Goal: Task Accomplishment & Management: Manage account settings

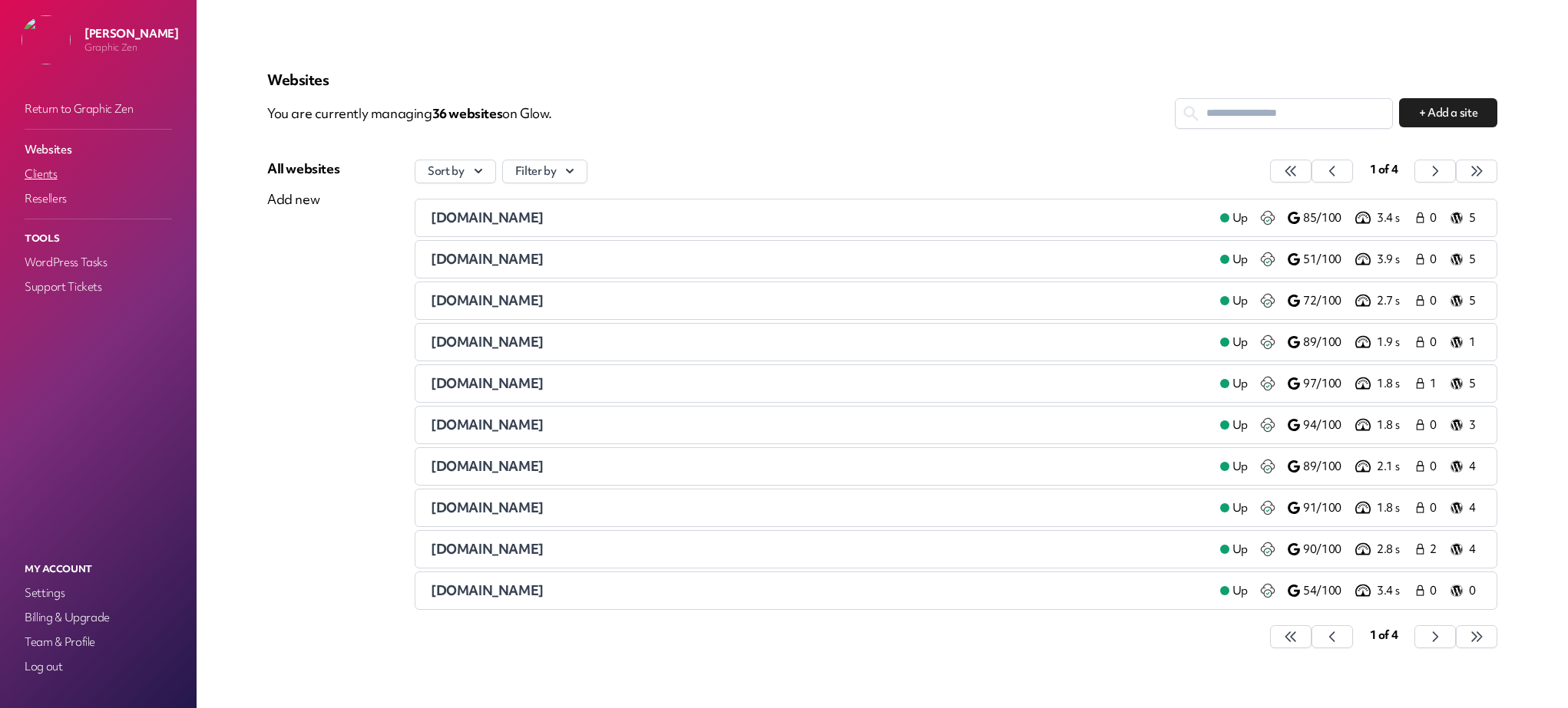
click at [51, 175] on link "Clients" at bounding box center [98, 174] width 153 height 21
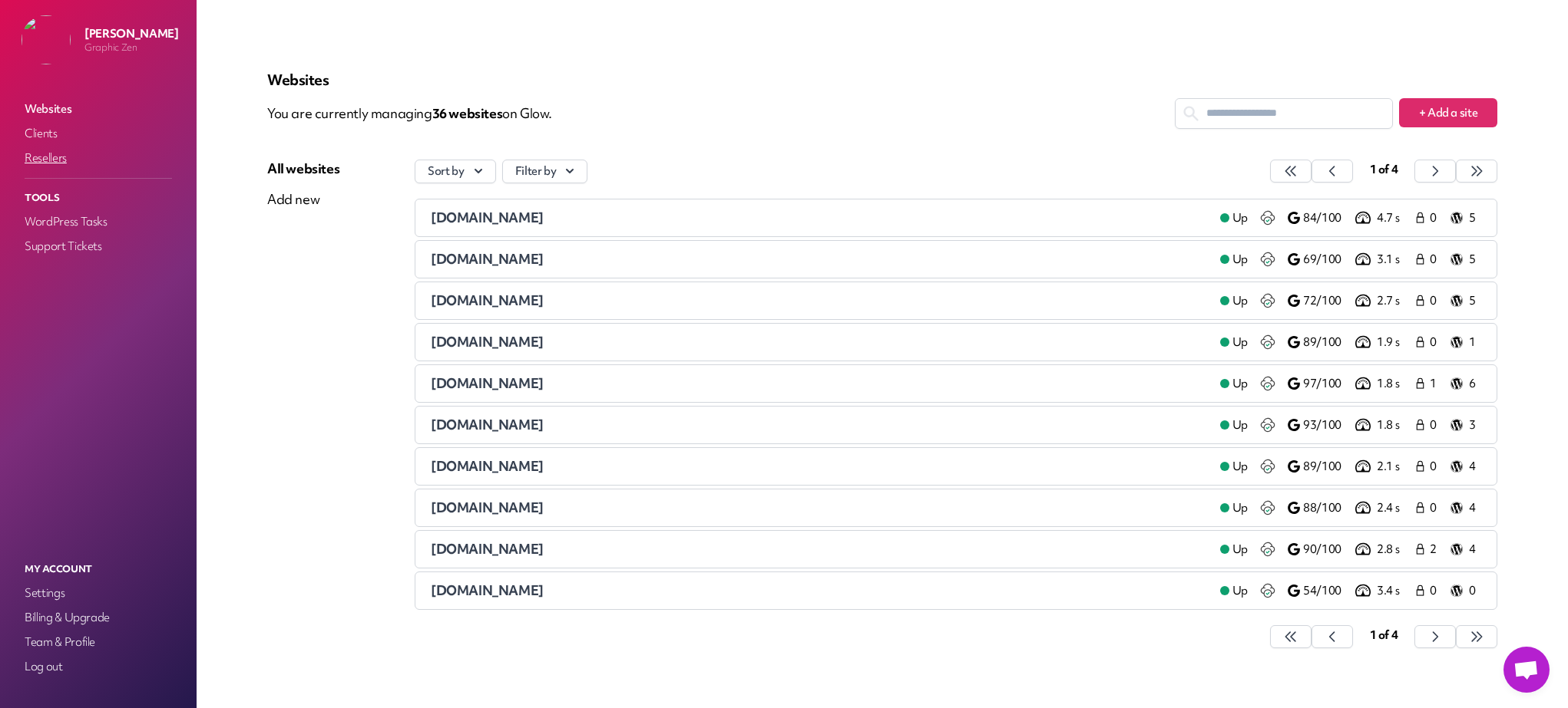
click at [49, 157] on link "Resellers" at bounding box center [98, 158] width 153 height 21
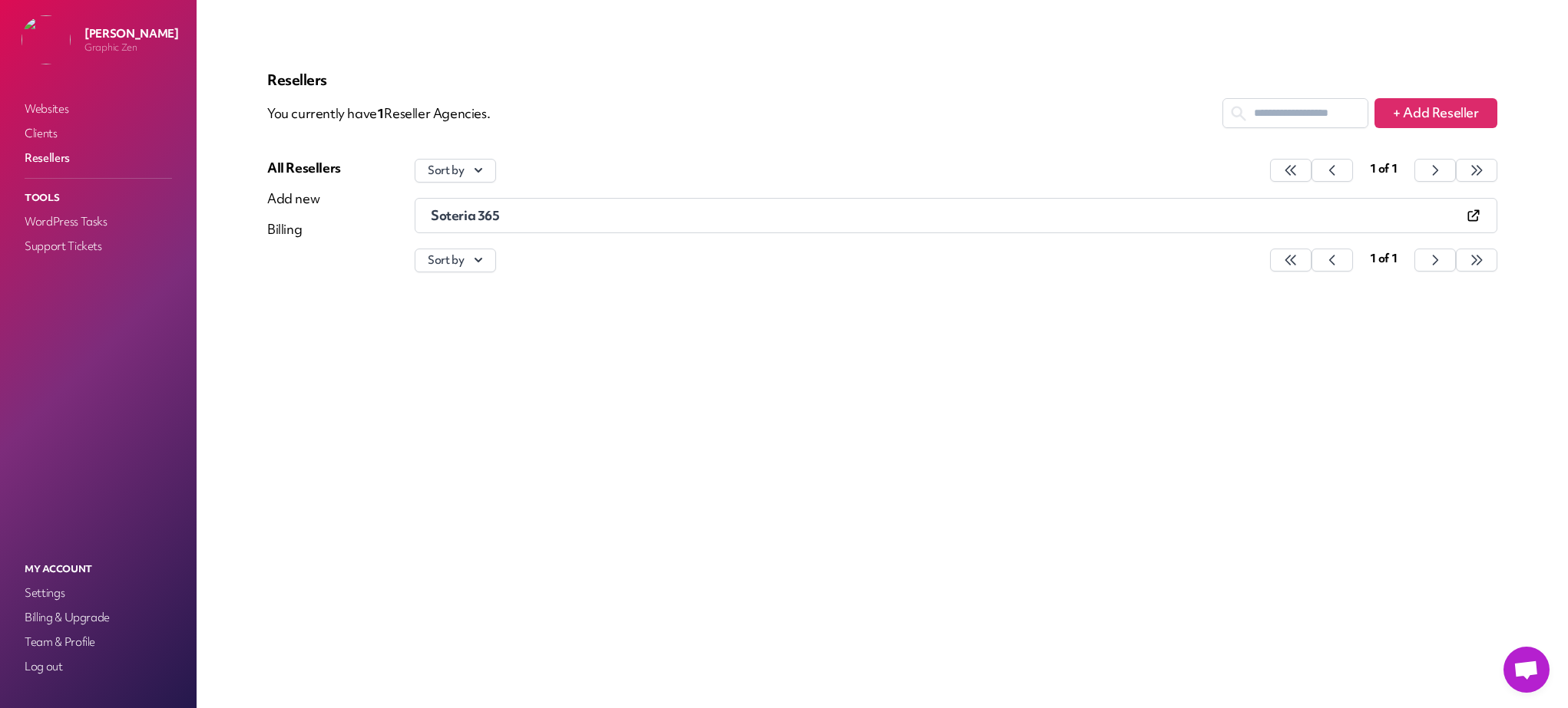
click at [1475, 216] on icon at bounding box center [1473, 215] width 15 height 15
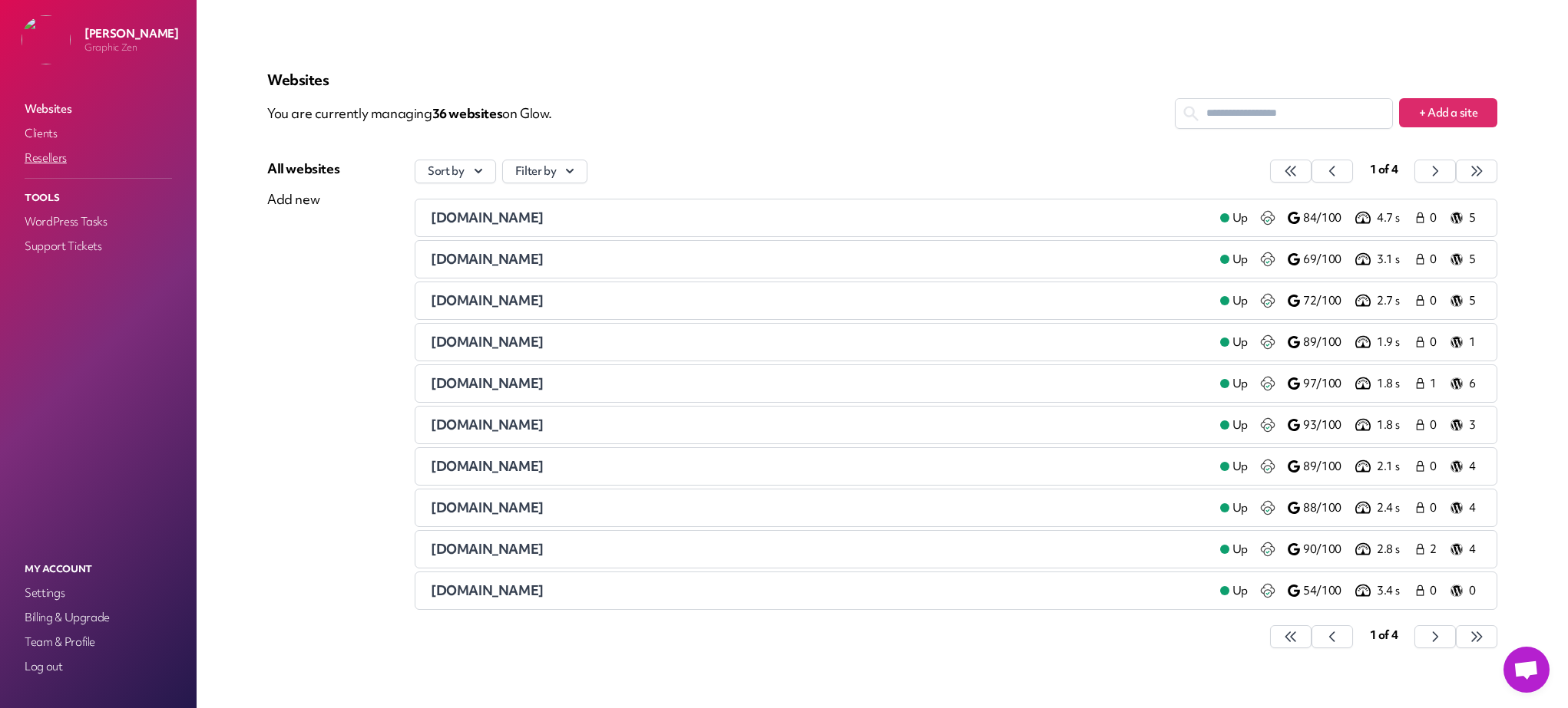
click at [55, 154] on link "Resellers" at bounding box center [98, 158] width 153 height 21
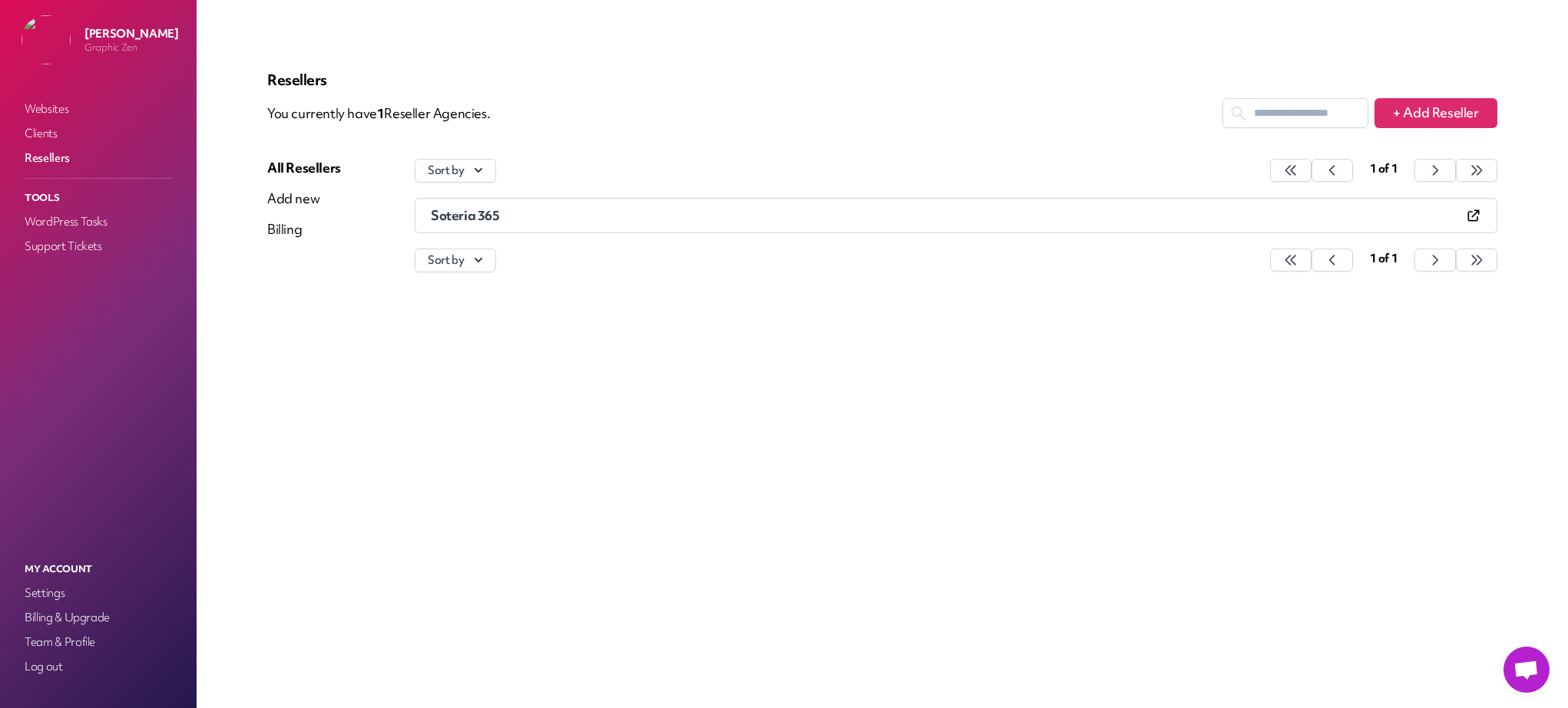
click at [1470, 217] on icon at bounding box center [1473, 215] width 15 height 15
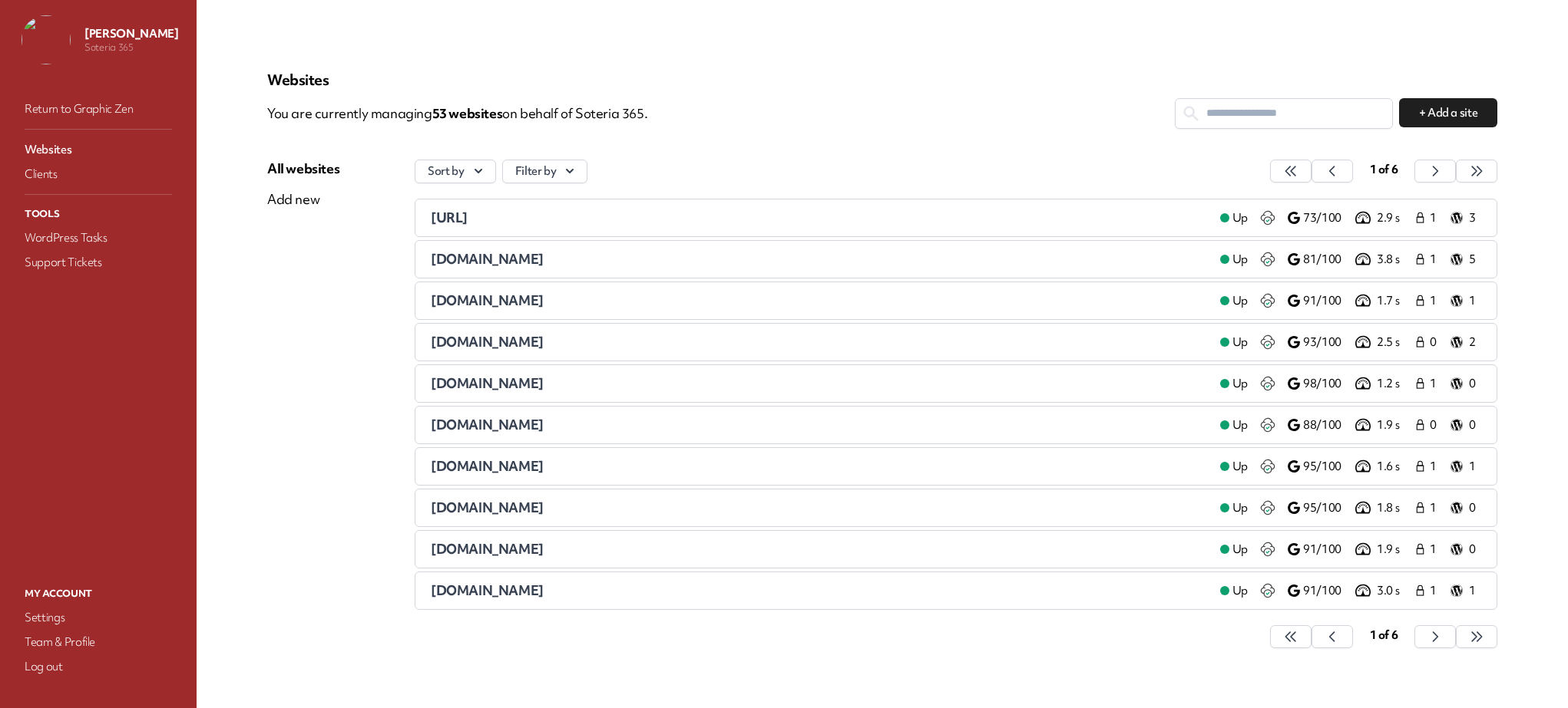
click at [511, 259] on div "[DOMAIN_NAME]" at bounding box center [818, 259] width 777 height 19
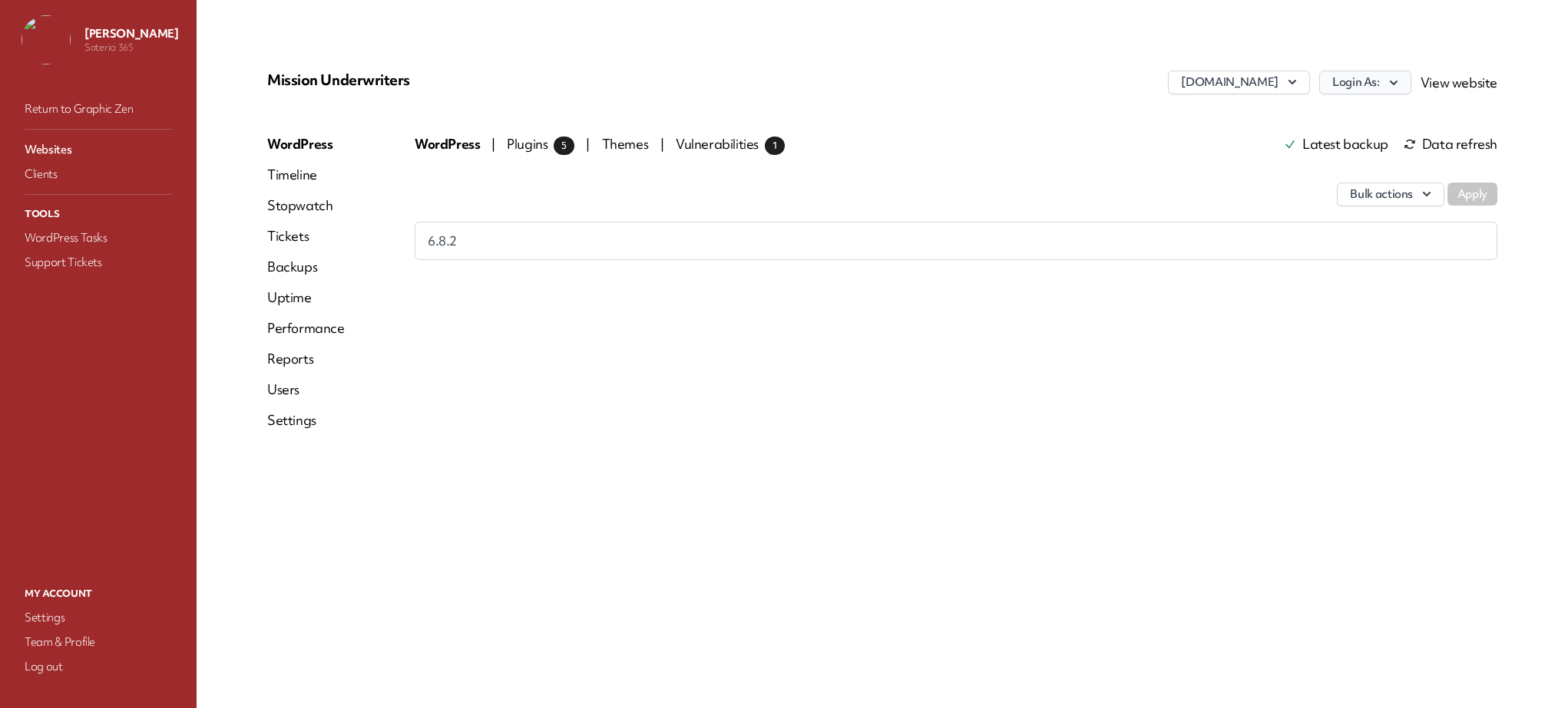
click at [1350, 81] on button "Login As:" at bounding box center [1364, 82] width 92 height 24
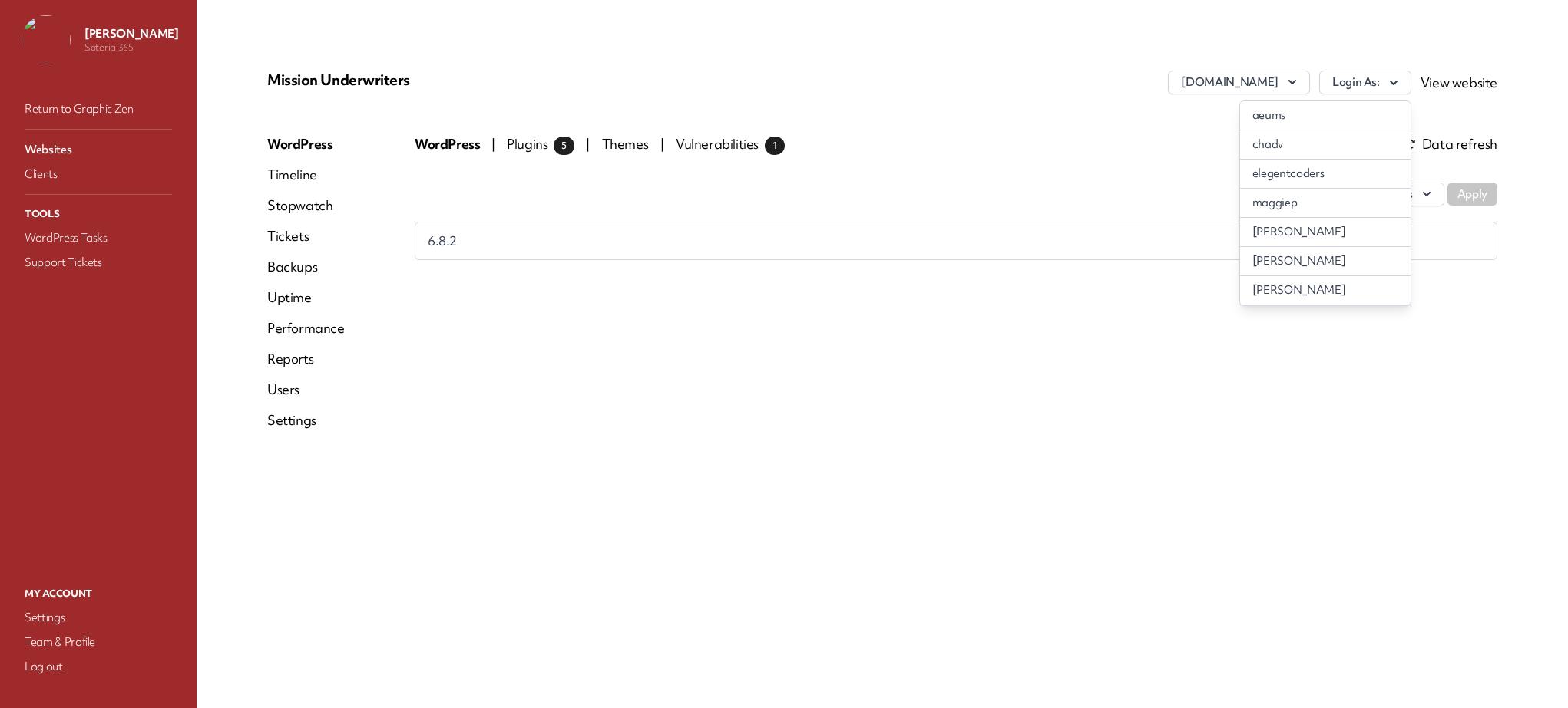
click at [1020, 127] on div "Mission Underwriters [DOMAIN_NAME] Login As: aeums [GEOGRAPHIC_DATA] elegentcod…" at bounding box center [882, 256] width 1266 height 408
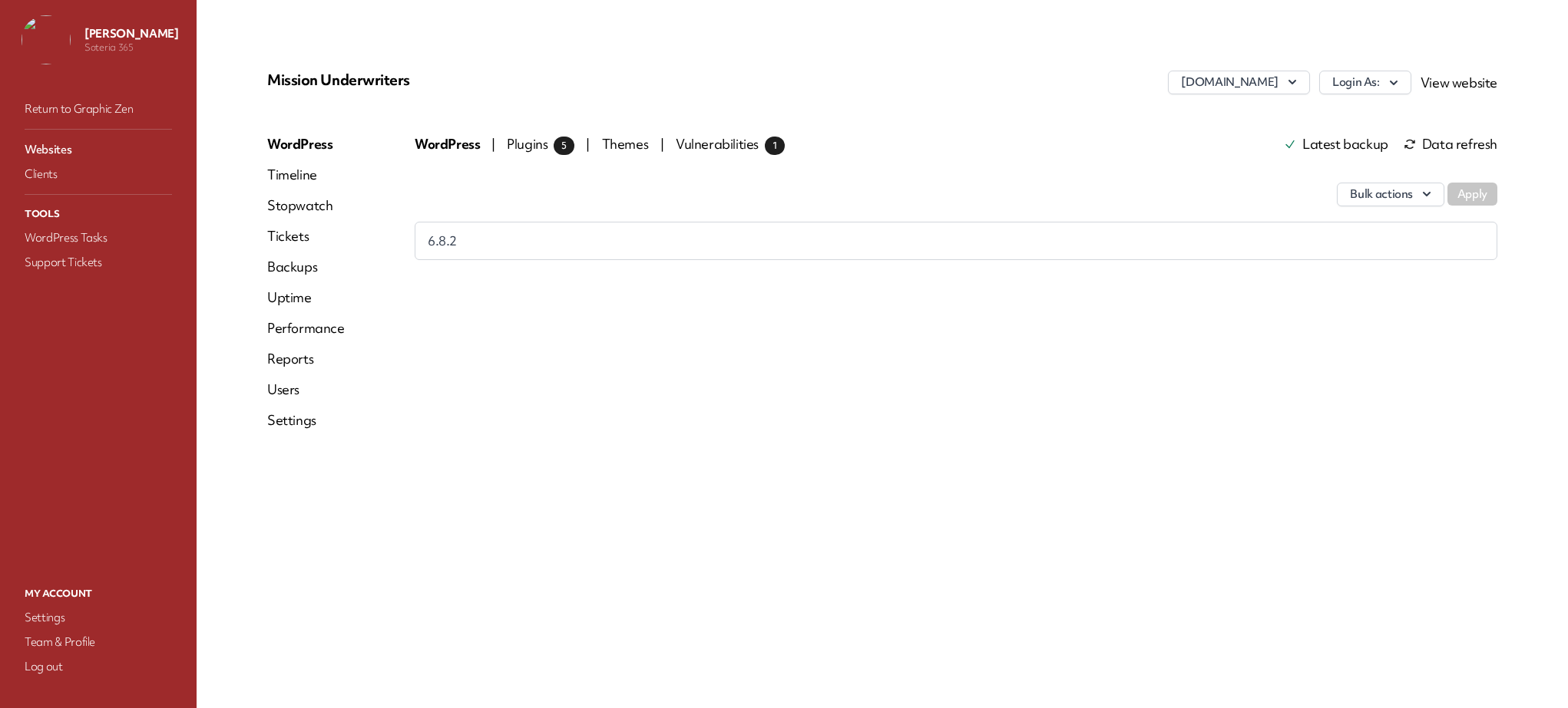
click at [46, 147] on link "Websites" at bounding box center [98, 149] width 153 height 21
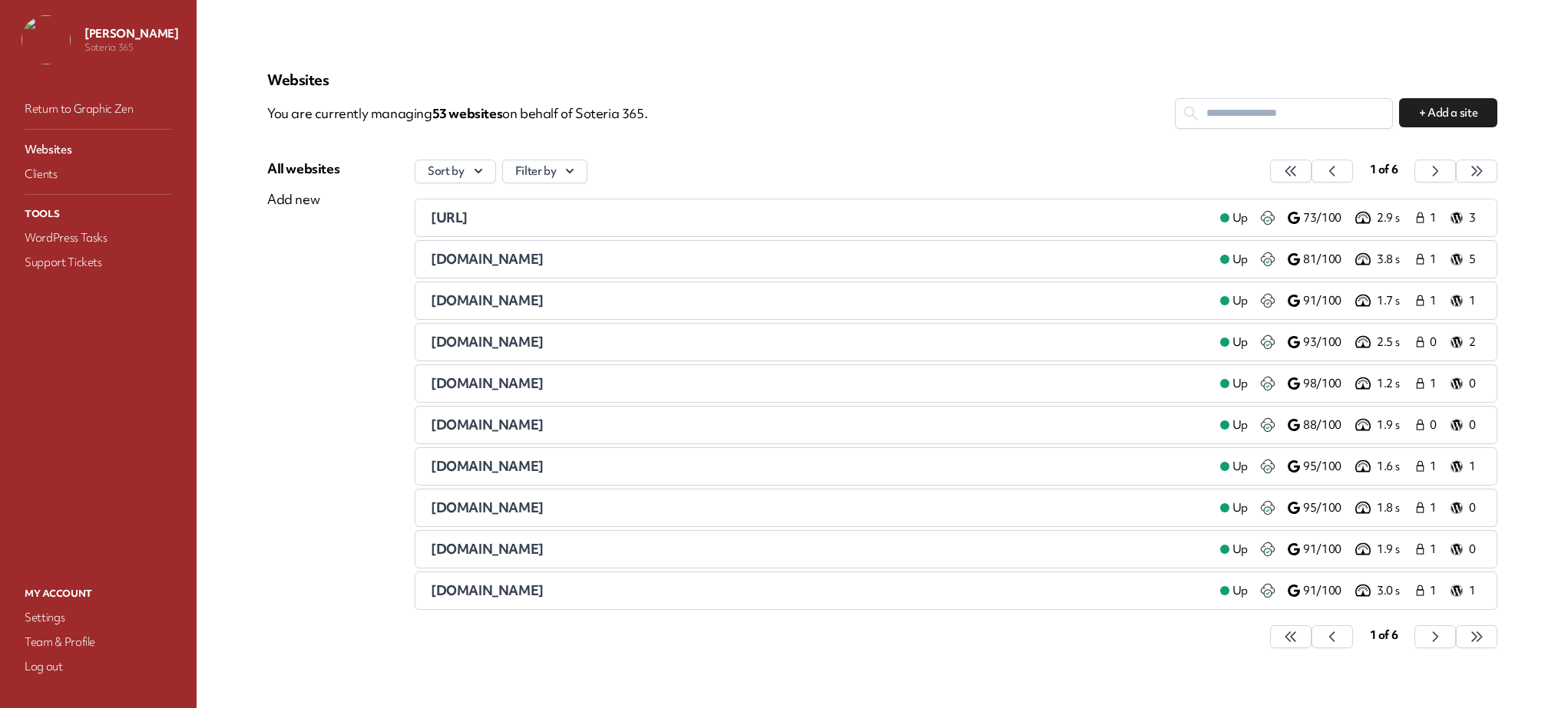
click at [592, 596] on div "etesianuw.com" at bounding box center [818, 591] width 777 height 19
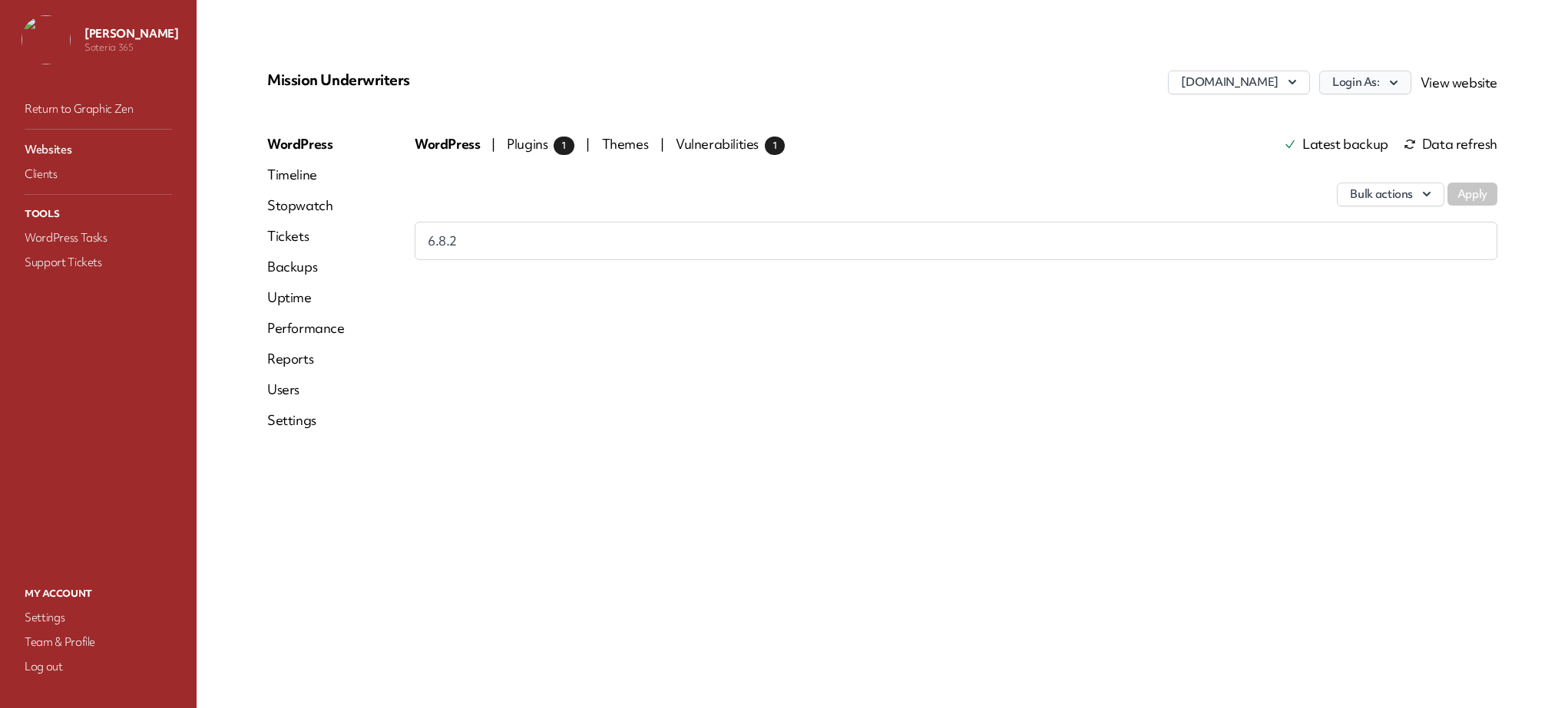
click at [1355, 82] on button "Login As:" at bounding box center [1364, 82] width 92 height 24
click at [1052, 98] on div "etesianuw.com Login As: chadadmin ianadmin Maggie Ryan Paul Biron admin View we…" at bounding box center [1087, 87] width 820 height 33
click at [60, 146] on link "Websites" at bounding box center [98, 149] width 153 height 21
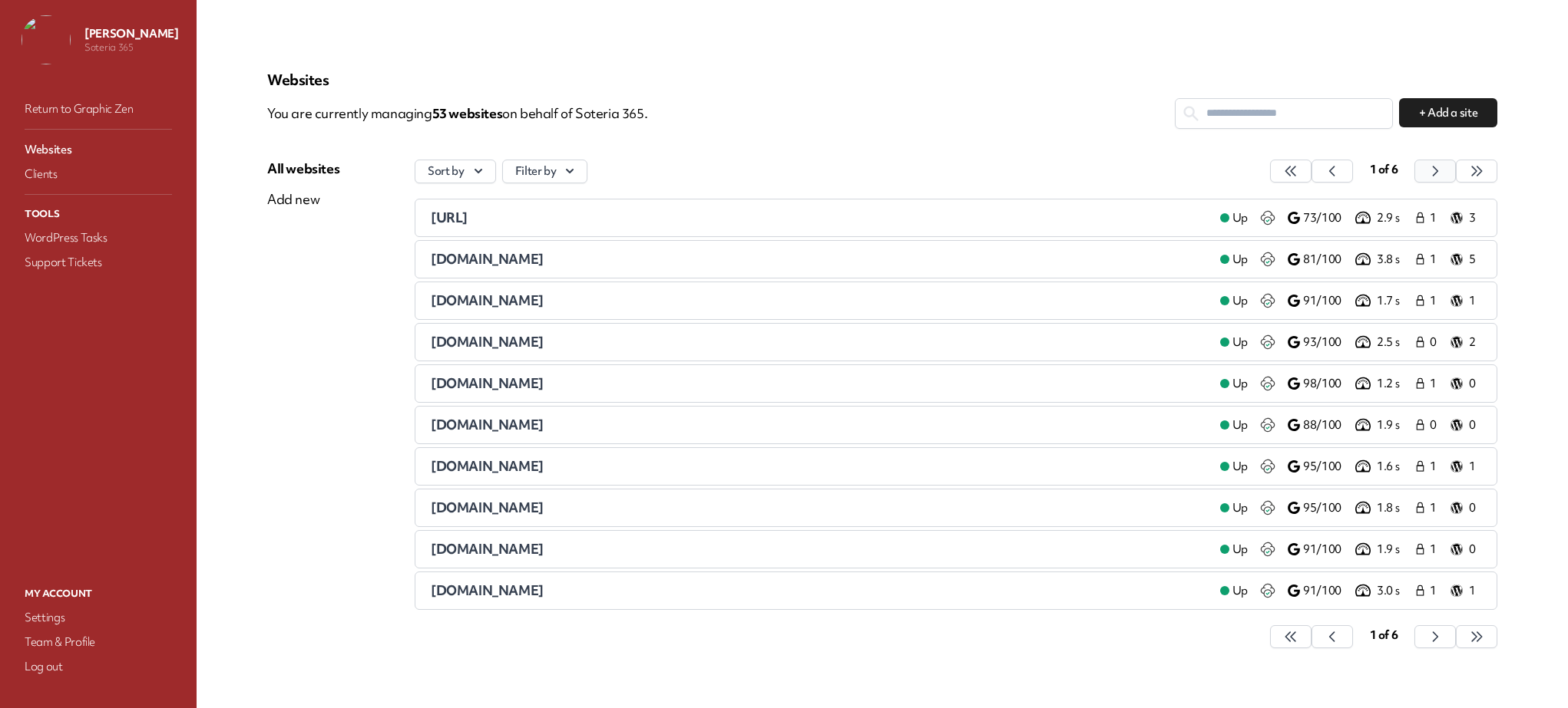
click at [1295, 169] on icon "button" at bounding box center [1290, 170] width 10 height 9
click at [1298, 170] on icon "button" at bounding box center [1290, 171] width 15 height 15
click at [1311, 179] on button "button" at bounding box center [1290, 171] width 42 height 23
click at [575, 219] on div "finsurancegroup.com" at bounding box center [818, 218] width 777 height 19
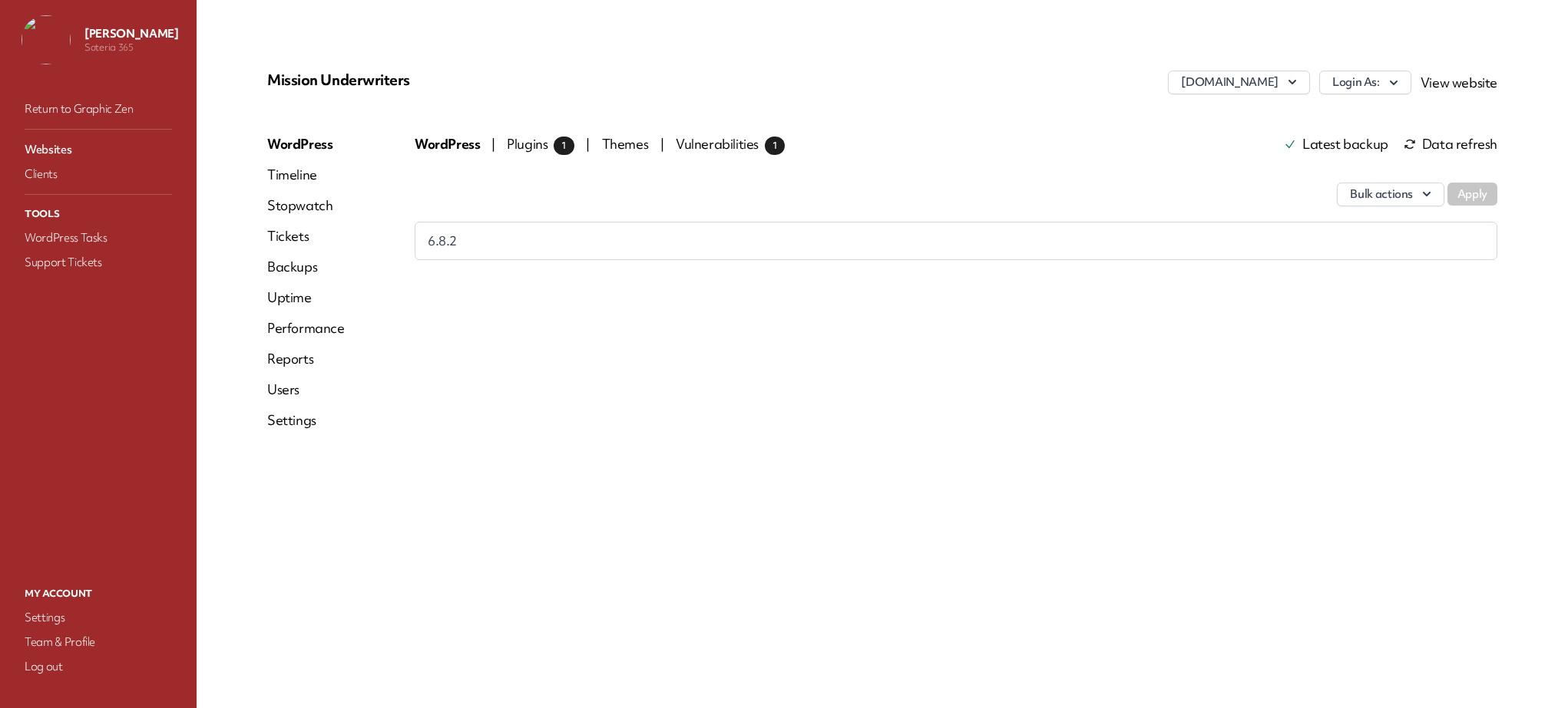
click at [53, 146] on link "Websites" at bounding box center [98, 149] width 153 height 21
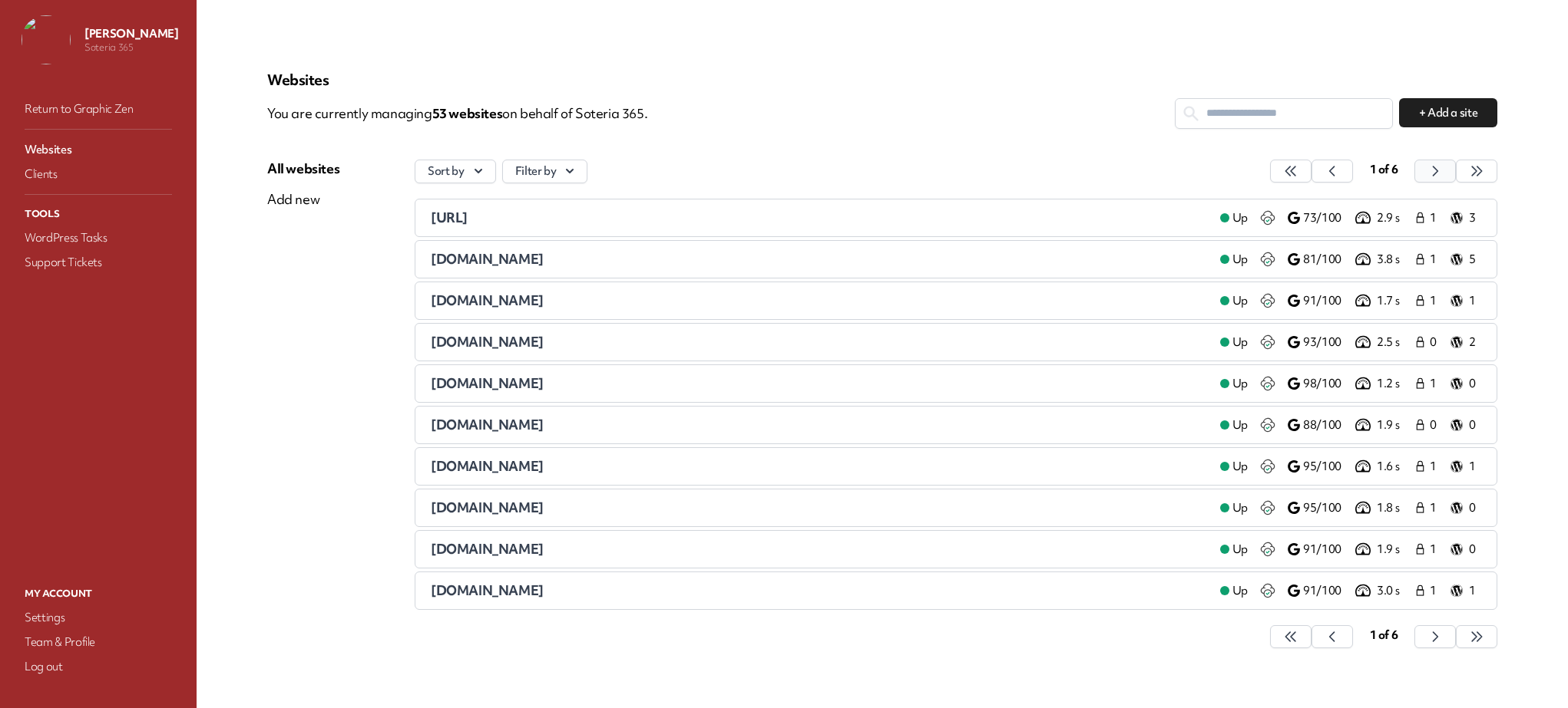
click at [1298, 171] on icon "button" at bounding box center [1290, 171] width 15 height 15
click at [588, 468] on div "staging.aeums.com" at bounding box center [818, 466] width 777 height 19
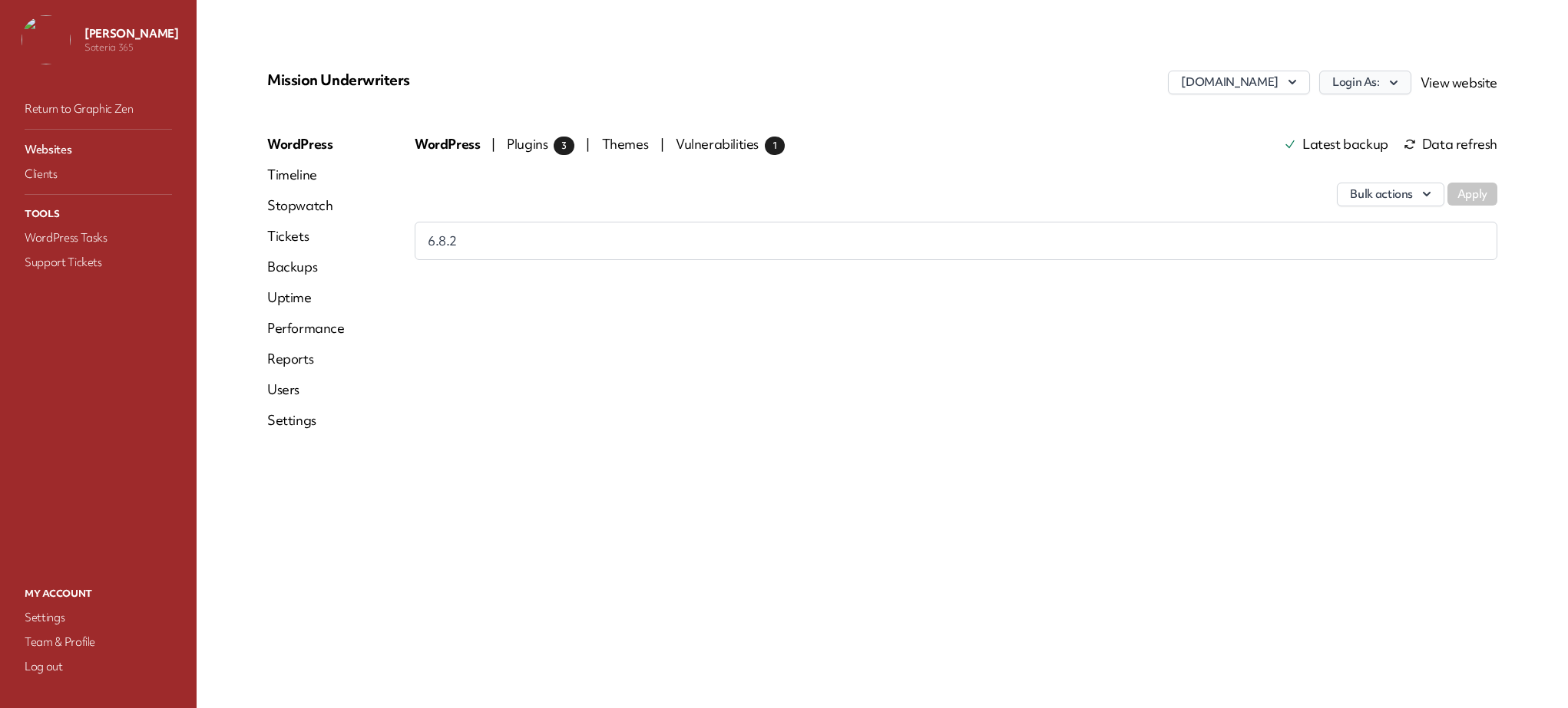
click at [1363, 80] on button "Login As:" at bounding box center [1364, 82] width 92 height 24
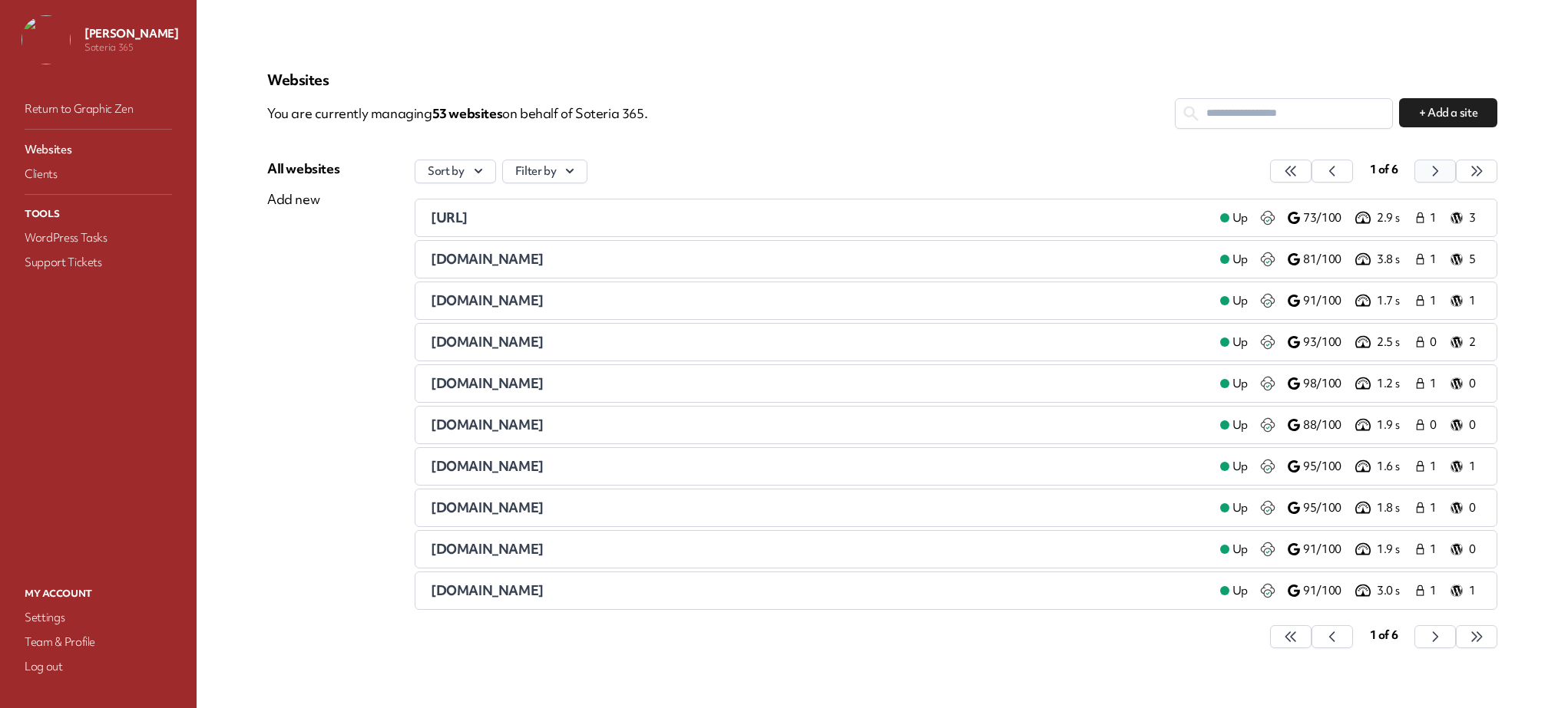
click at [1311, 167] on button "button" at bounding box center [1290, 171] width 42 height 23
click at [598, 509] on div "staging.ascendexuw.com" at bounding box center [818, 508] width 777 height 19
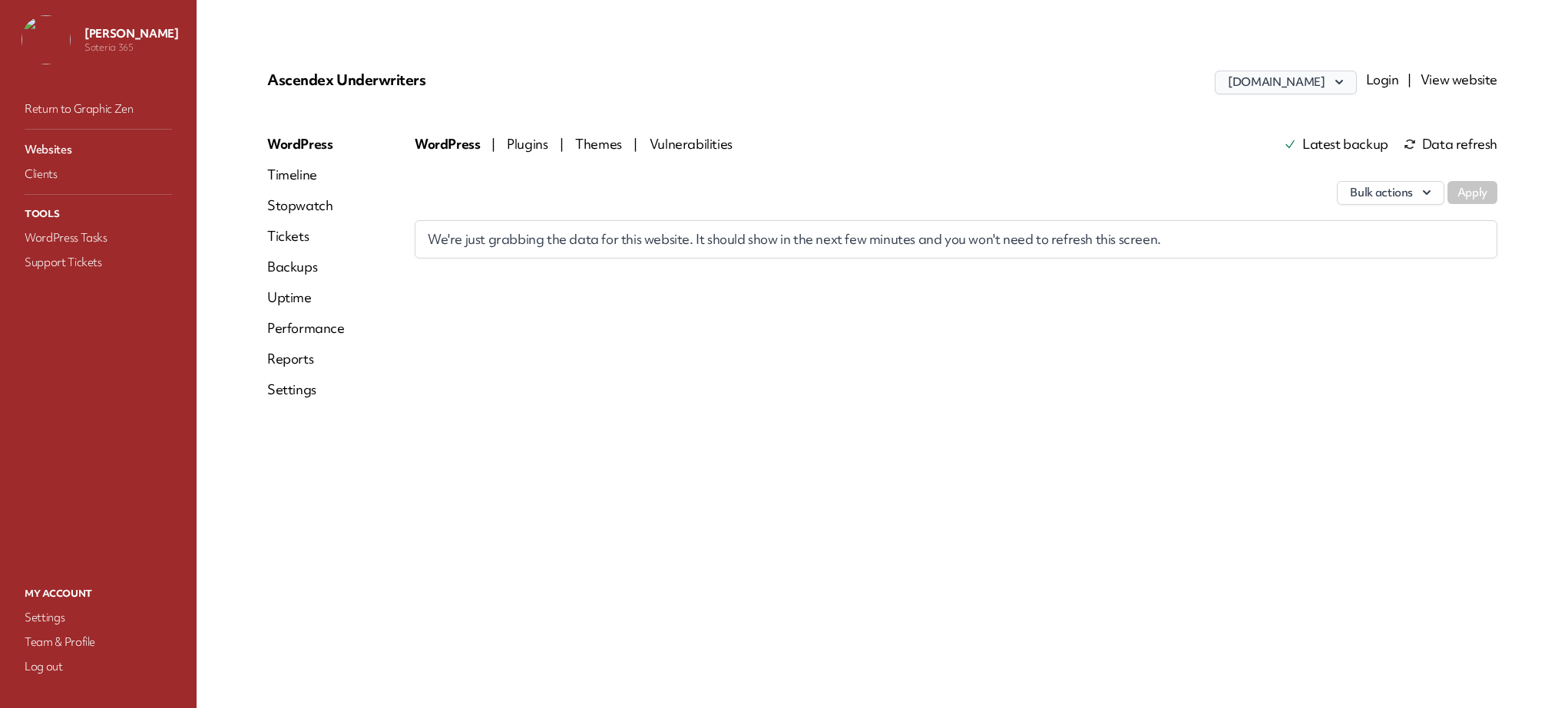
click at [1317, 84] on button "staging.ascendexuw.com" at bounding box center [1284, 82] width 141 height 24
click at [1390, 95] on div "Login | View website" at bounding box center [1431, 87] width 131 height 33
click at [51, 148] on link "Websites" at bounding box center [98, 149] width 153 height 21
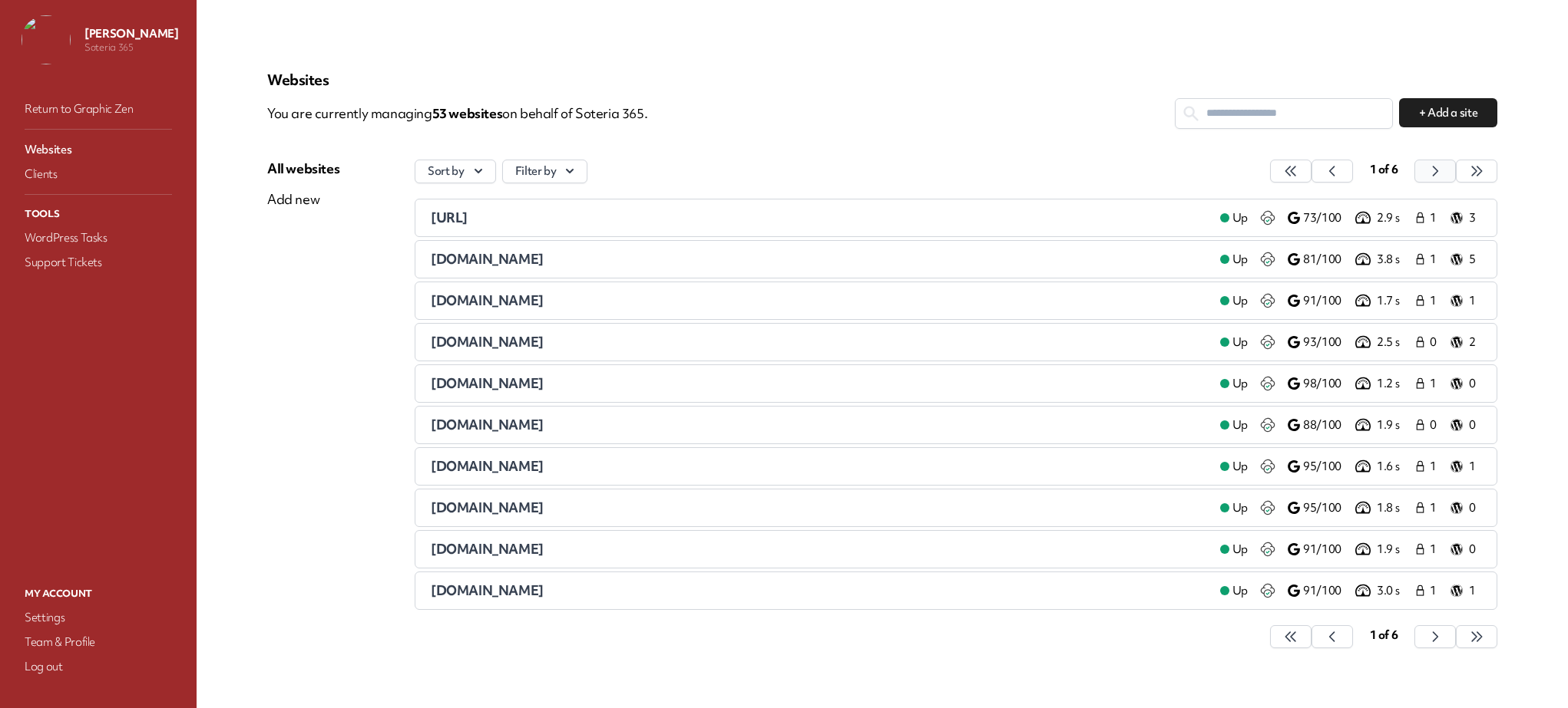
click at [1298, 172] on icon "button" at bounding box center [1290, 171] width 15 height 15
click at [570, 592] on div "staging.etesianuw.com" at bounding box center [818, 591] width 777 height 19
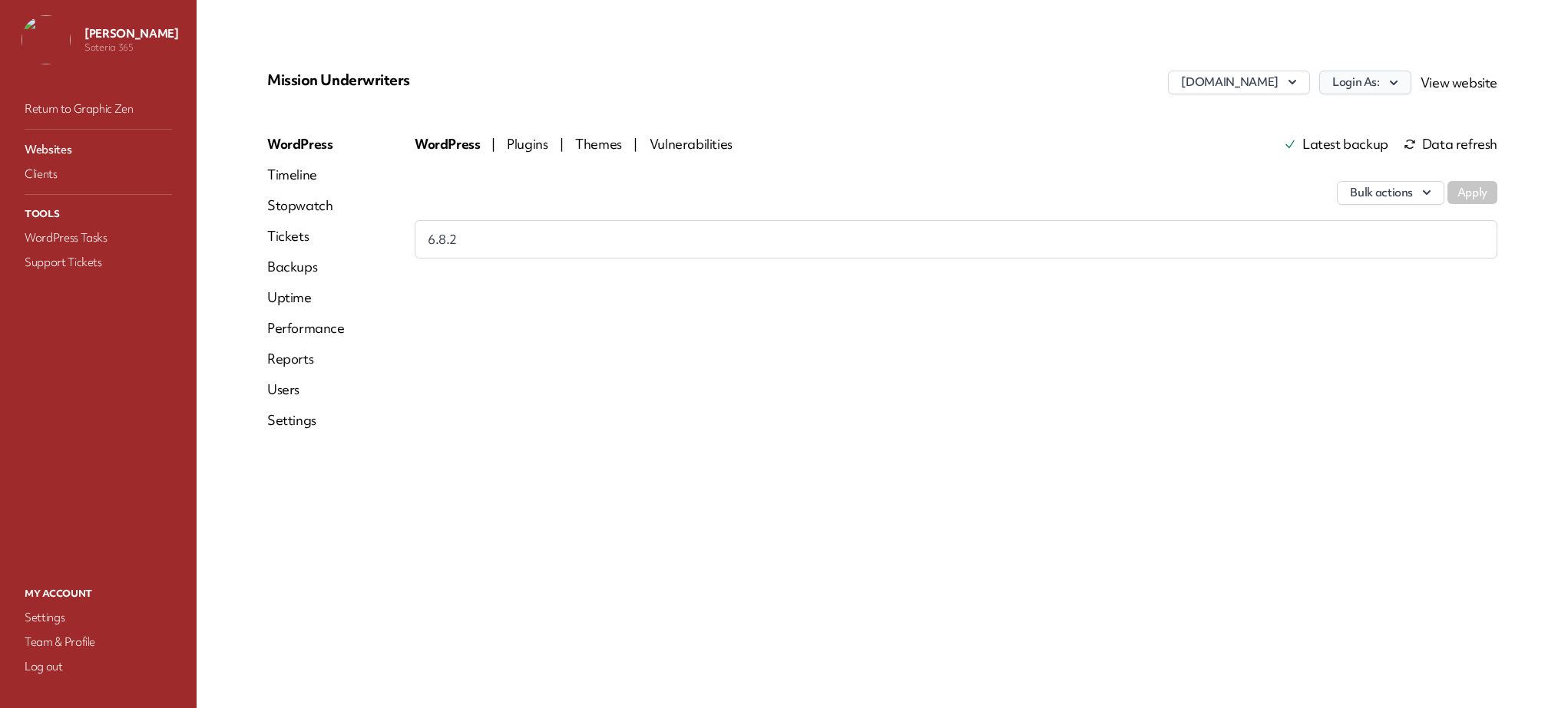
click at [1372, 80] on button "Login As:" at bounding box center [1364, 82] width 92 height 24
click at [971, 96] on div "staging.etesianuw.com Login As: chadadmin ianadmin Paul Biron admin View website" at bounding box center [1087, 87] width 820 height 33
